Goal: Navigation & Orientation: Find specific page/section

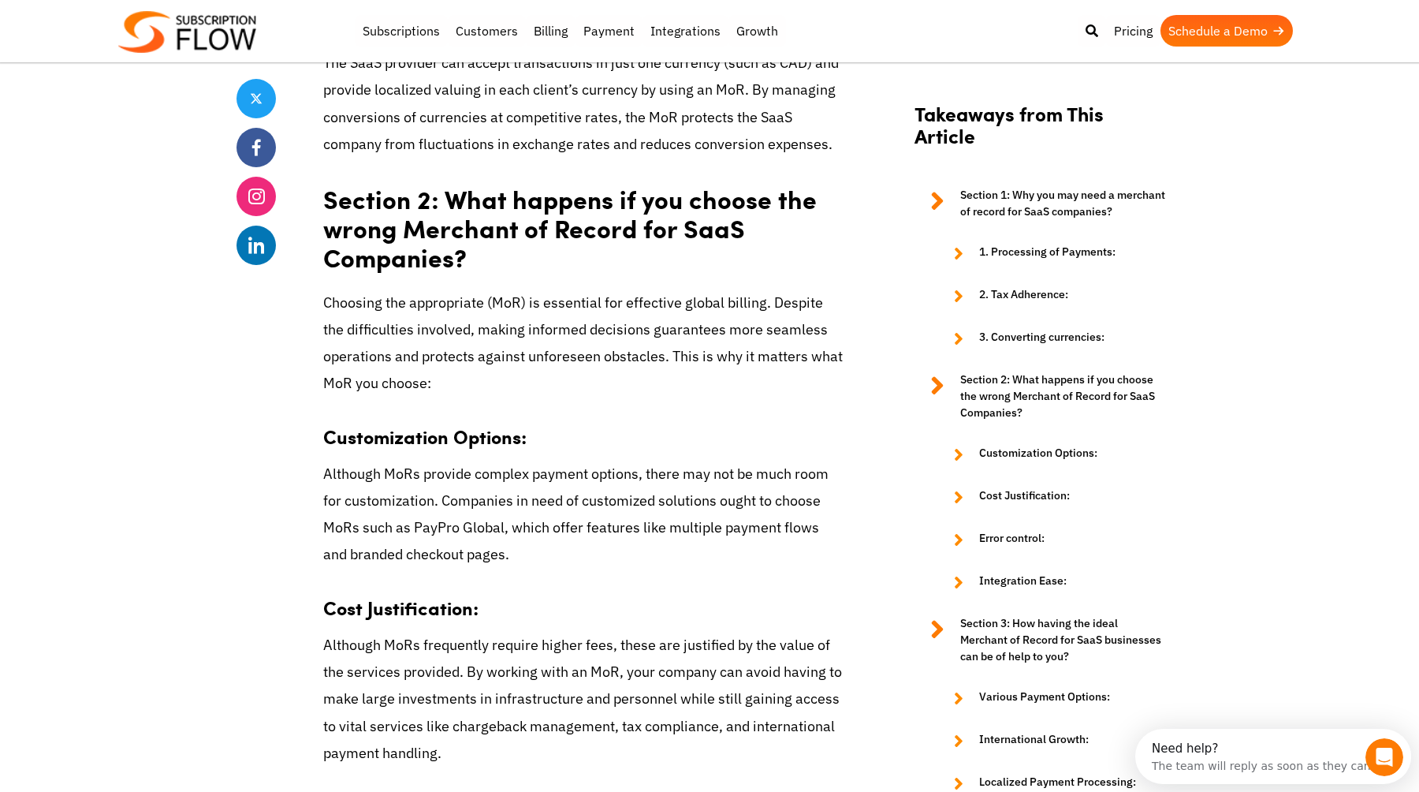
click at [222, 24] on img at bounding box center [187, 32] width 138 height 42
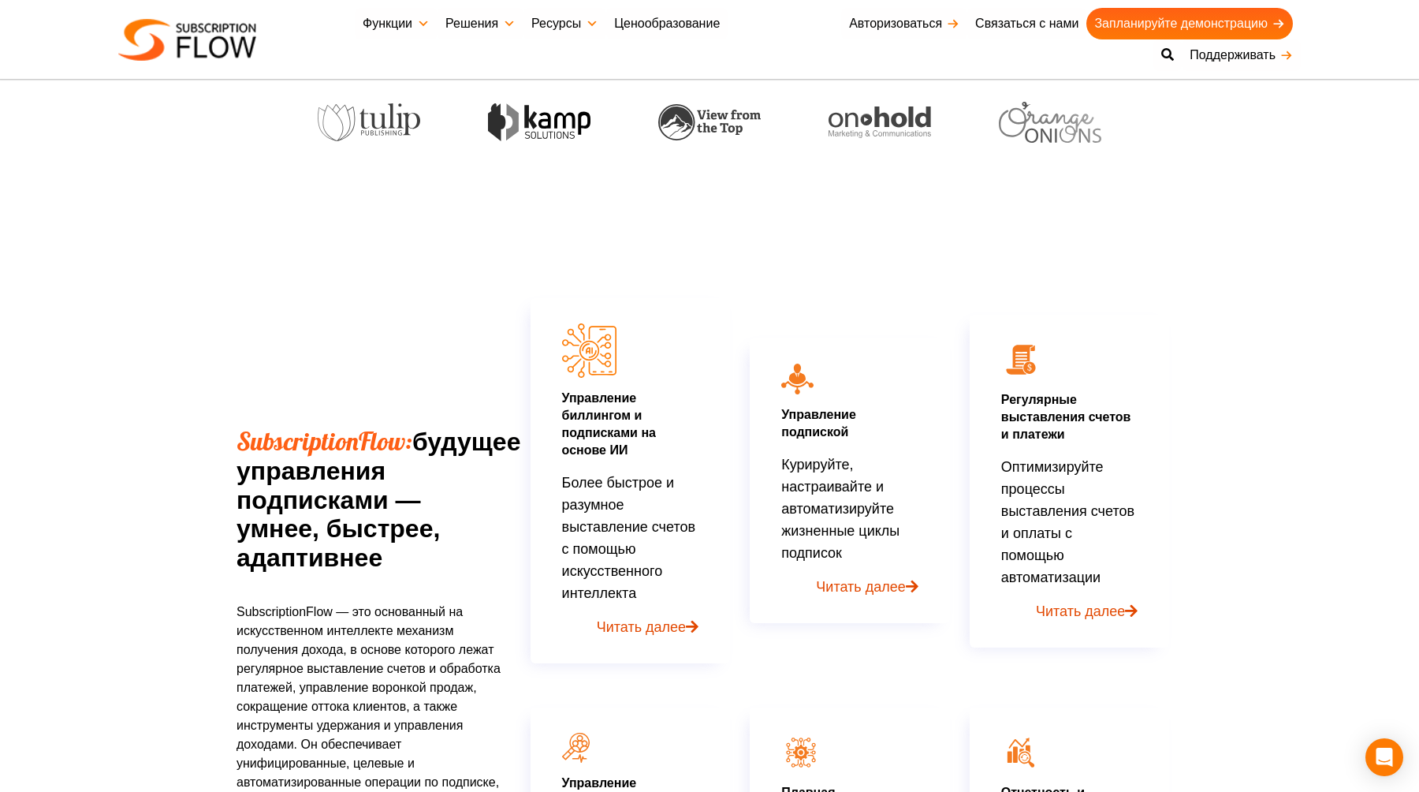
scroll to position [381, 0]
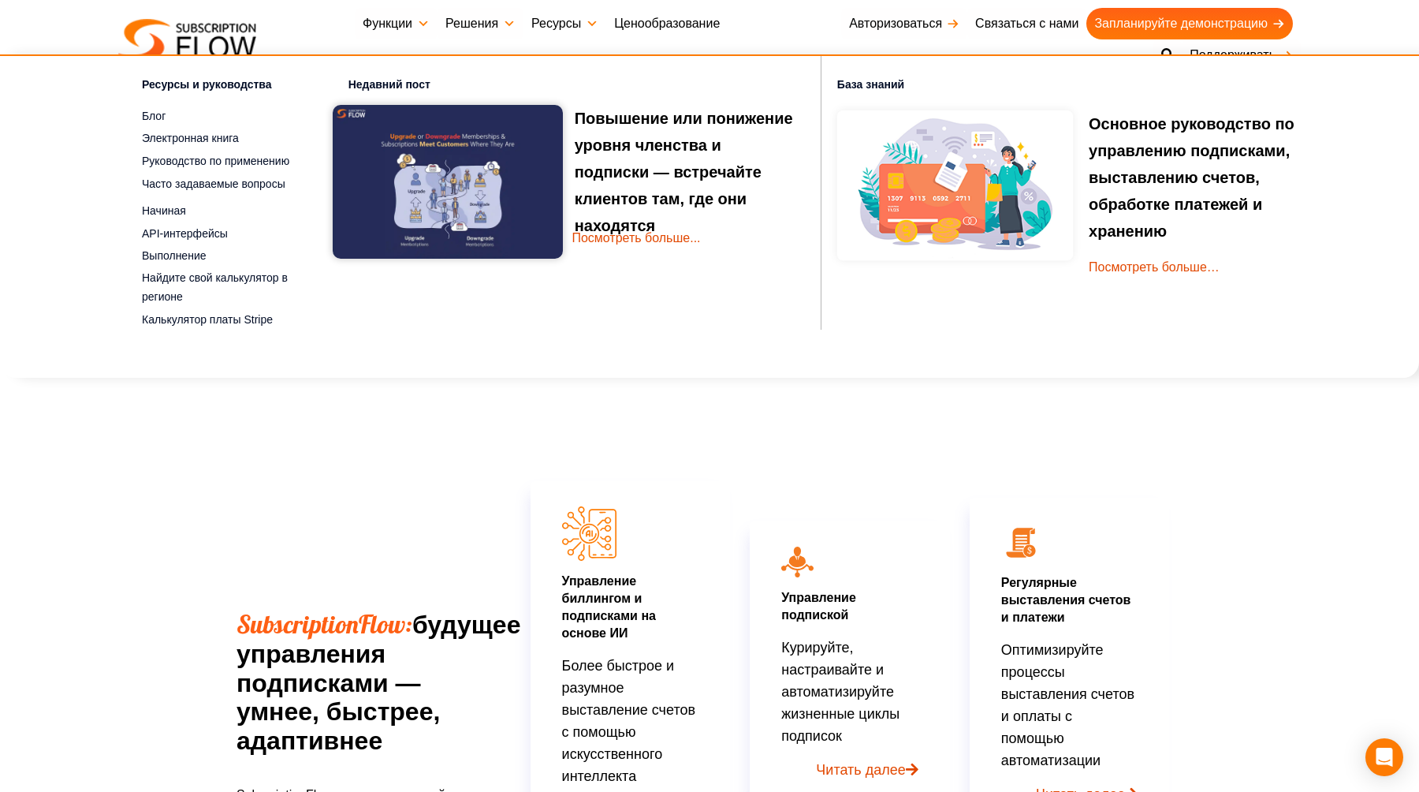
click at [676, 24] on font "Ценообразование" at bounding box center [667, 23] width 106 height 13
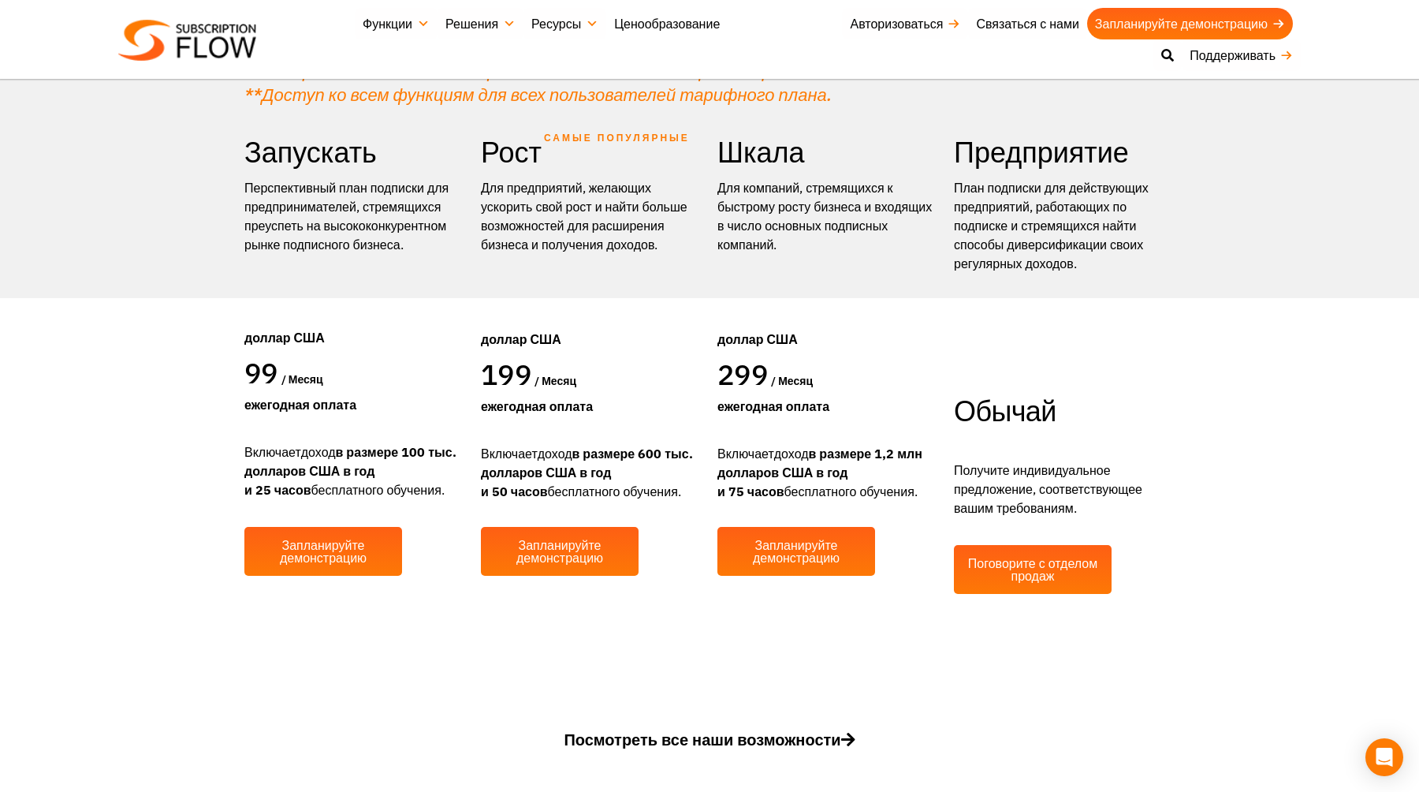
scroll to position [323, 0]
